Goal: Entertainment & Leisure: Consume media (video, audio)

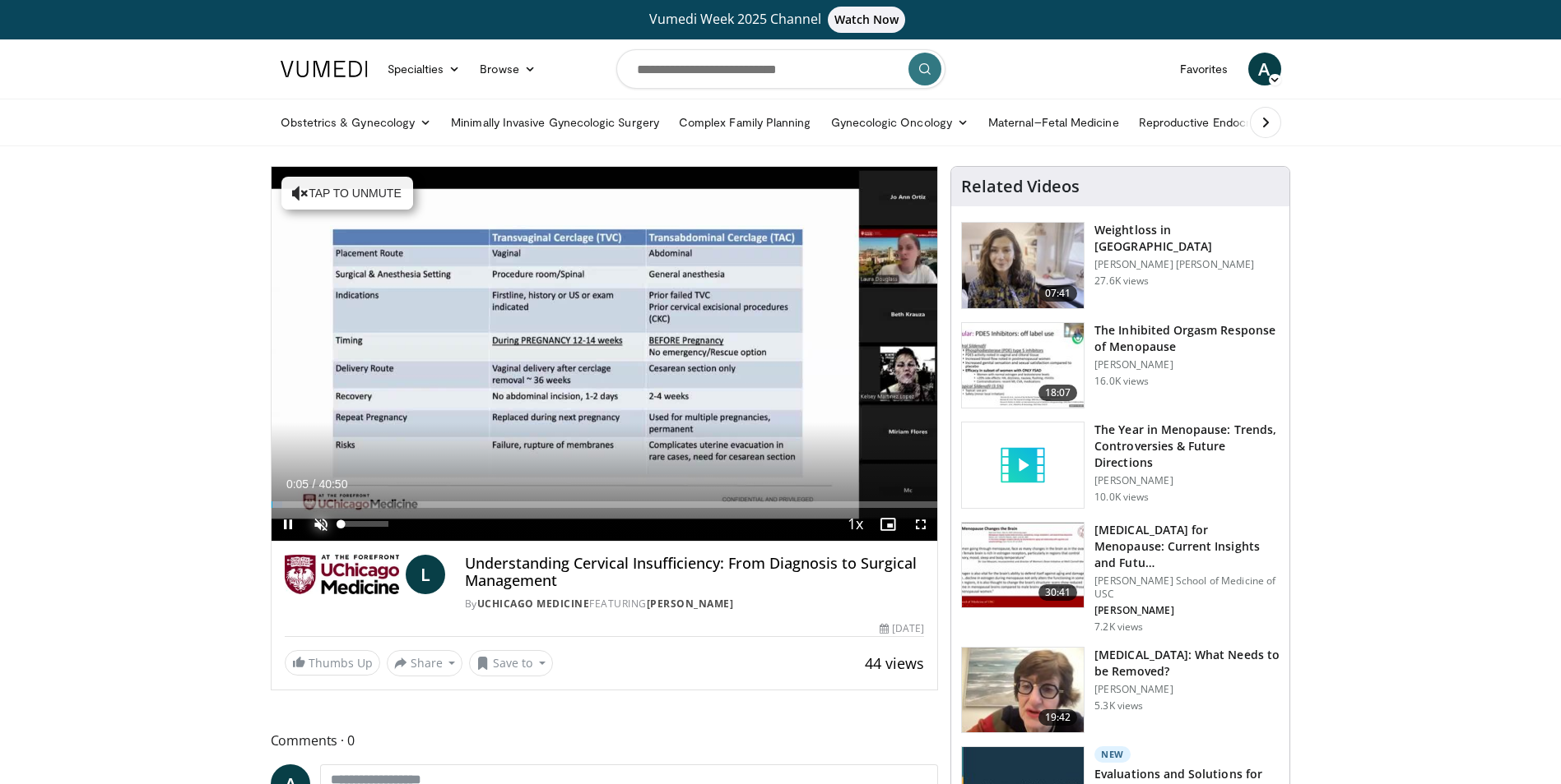
click at [328, 522] on span "Video Player" at bounding box center [320, 524] width 33 height 33
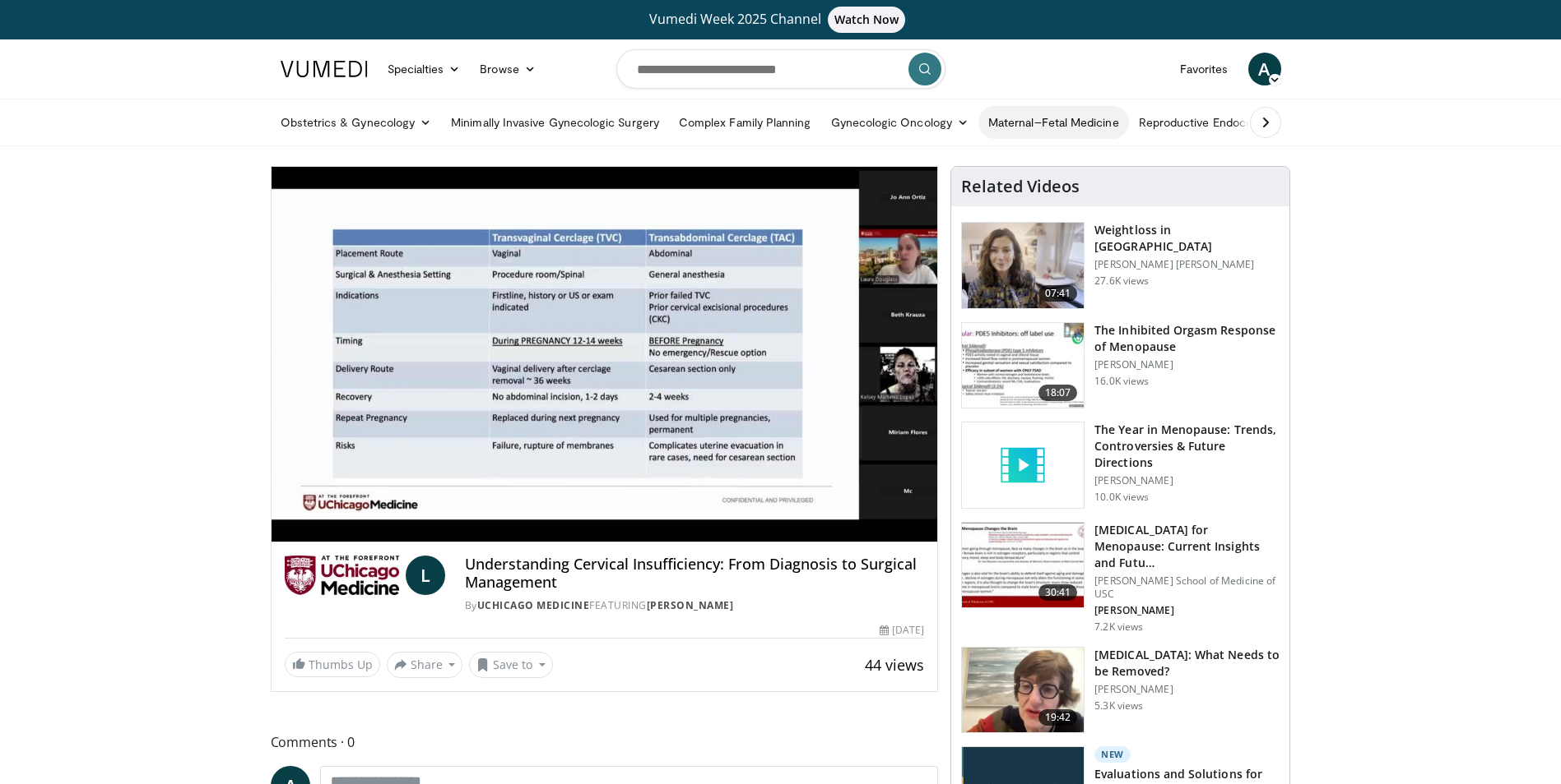
click at [1065, 117] on link "Maternal–Fetal Medicine" at bounding box center [1053, 122] width 151 height 33
